Goal: Transaction & Acquisition: Purchase product/service

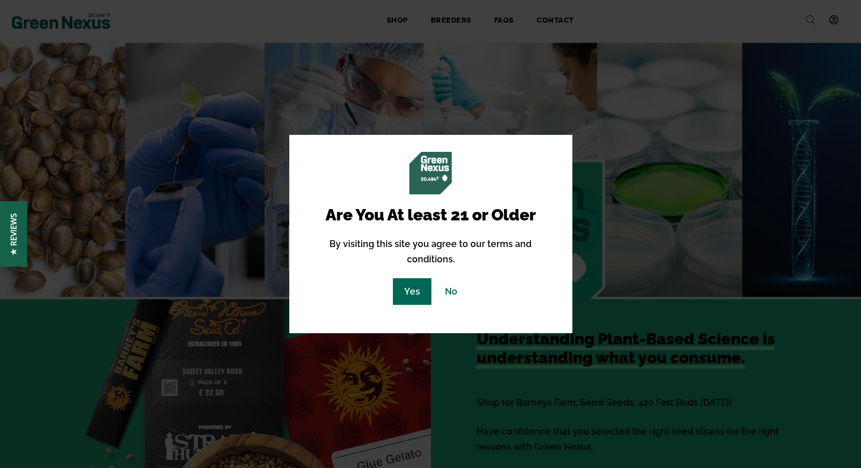
click at [409, 291] on link "Yes" at bounding box center [412, 291] width 38 height 27
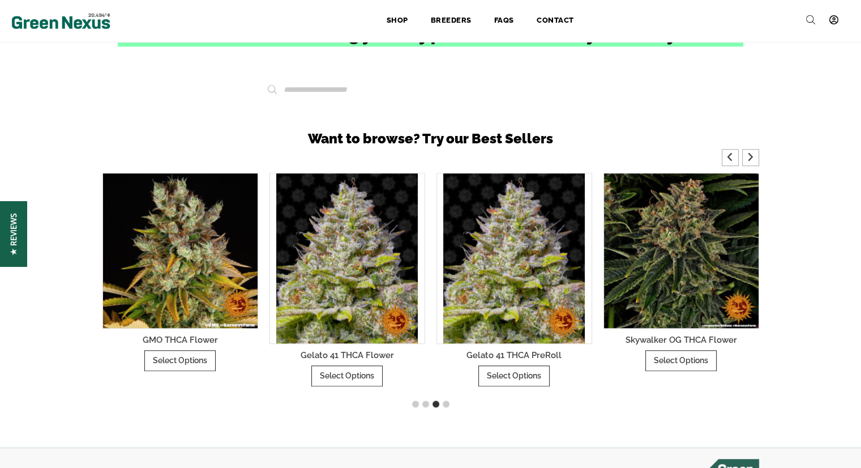
scroll to position [934, 0]
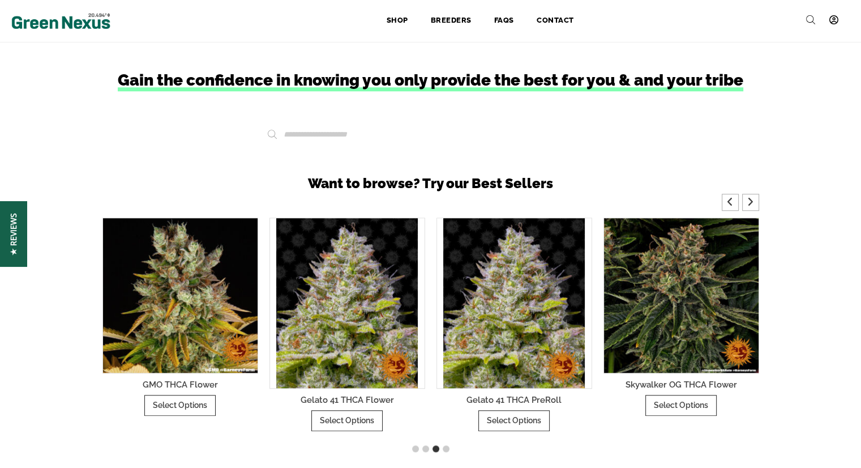
drag, startPoint x: 441, startPoint y: 16, endPoint x: 432, endPoint y: 4, distance: 15.1
click at [441, 16] on link "Breeders" at bounding box center [450, 20] width 63 height 25
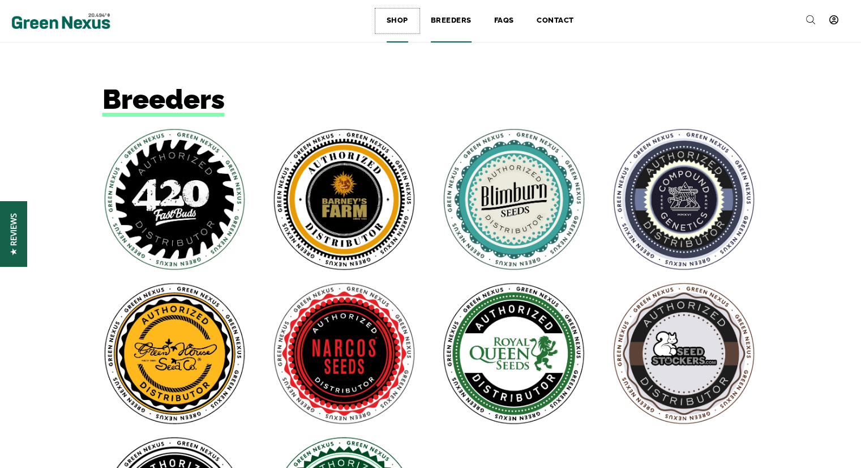
click at [395, 23] on link "Shop" at bounding box center [397, 20] width 44 height 25
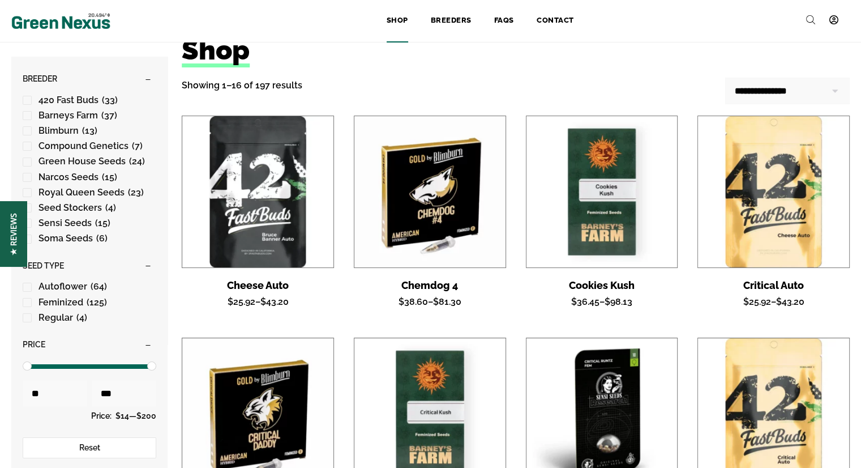
scroll to position [57, 0]
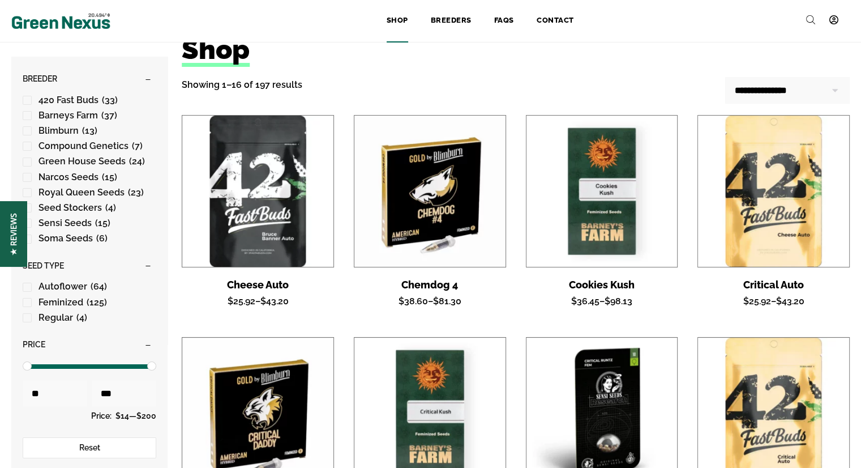
click at [571, 177] on img at bounding box center [601, 190] width 151 height 151
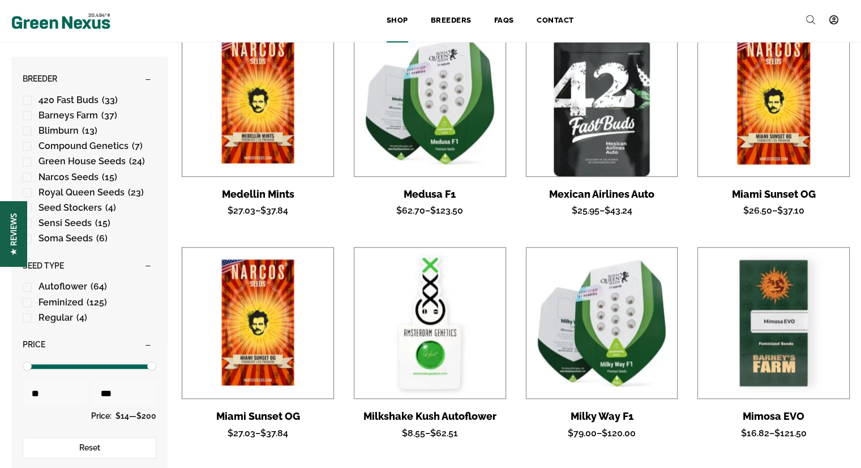
scroll to position [5207, 0]
